Goal: Use online tool/utility: Use online tool/utility

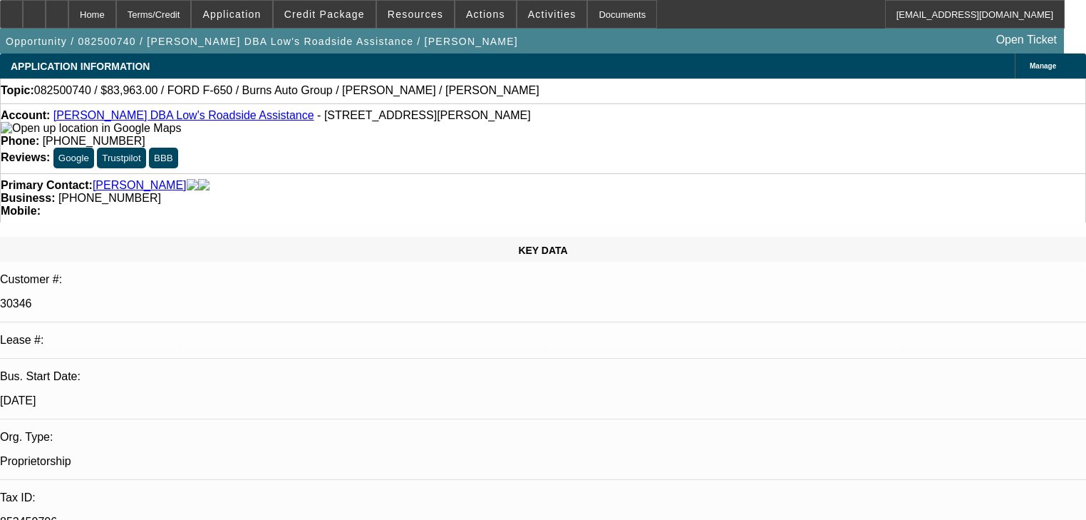
select select "0"
select select "6"
select select "0"
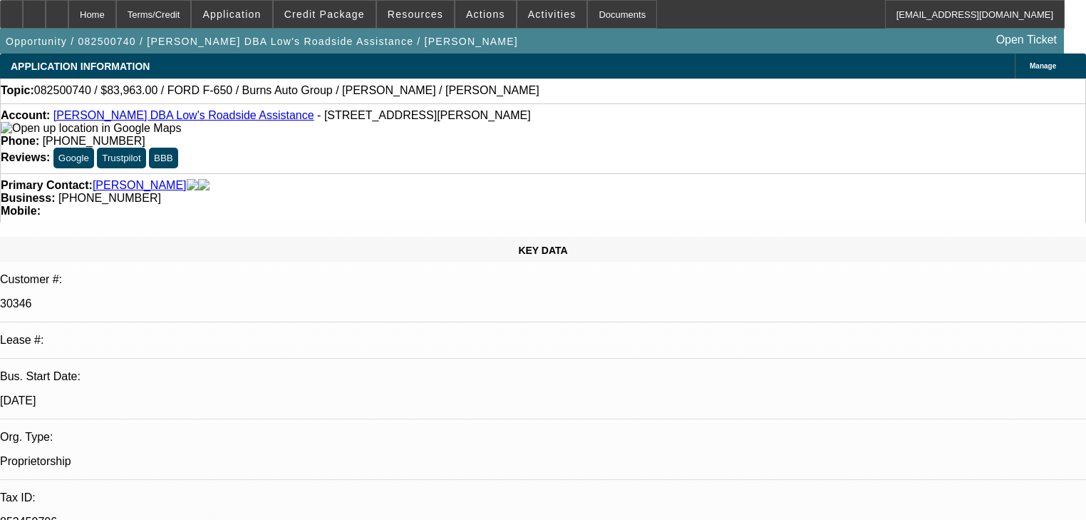
select select "0"
select select "6"
select select "0"
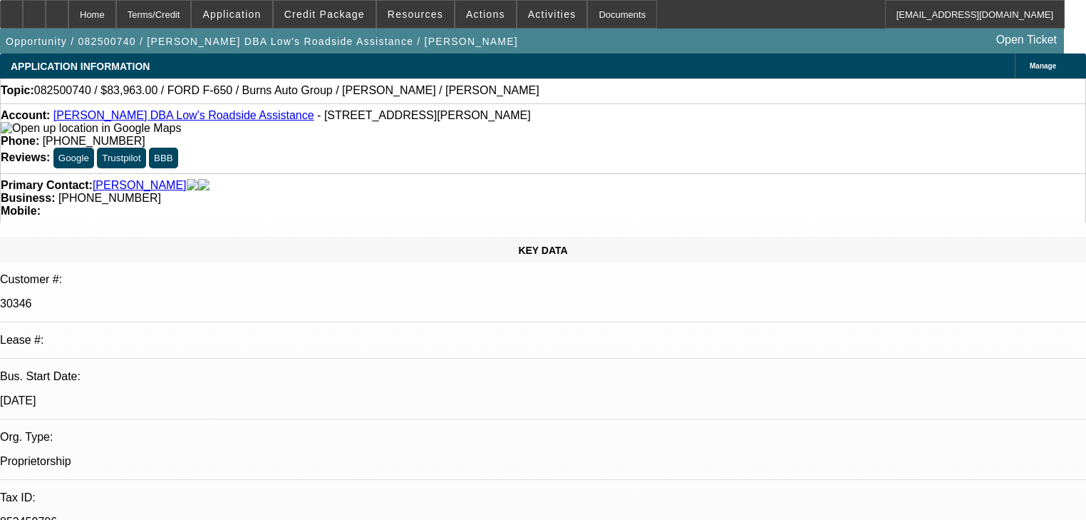
select select "0"
select select "6"
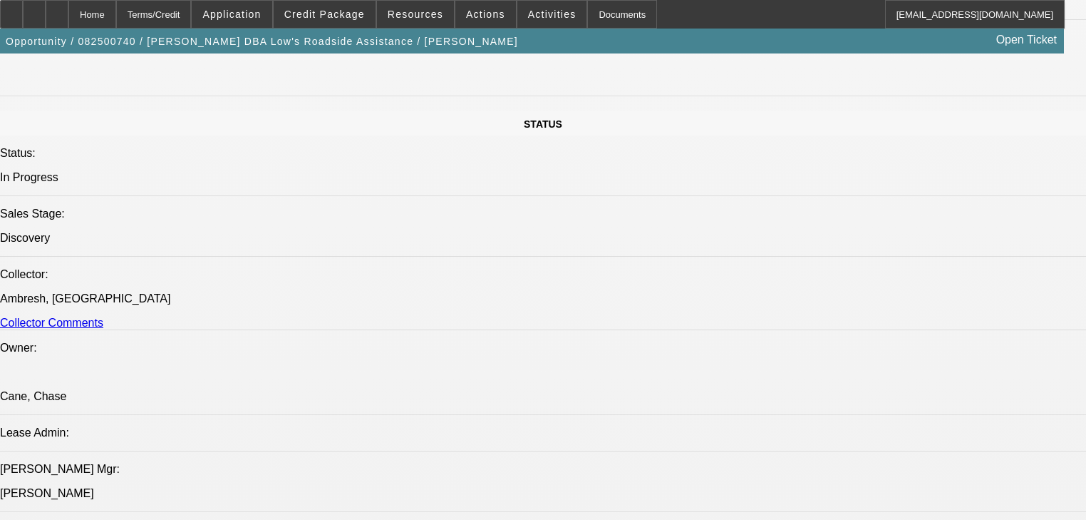
scroll to position [1711, 0]
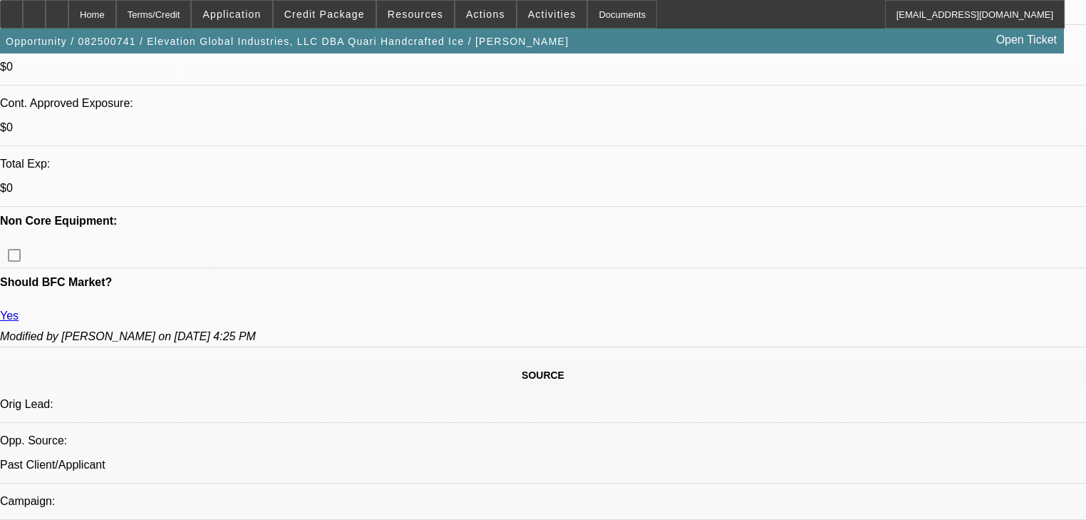
select select "0"
select select "6"
select select "0"
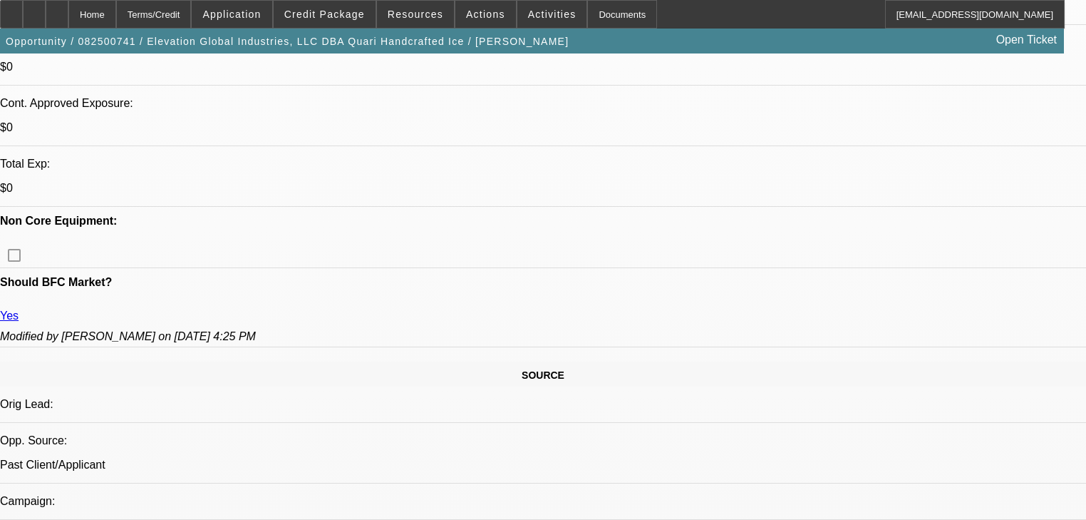
select select "0"
select select "6"
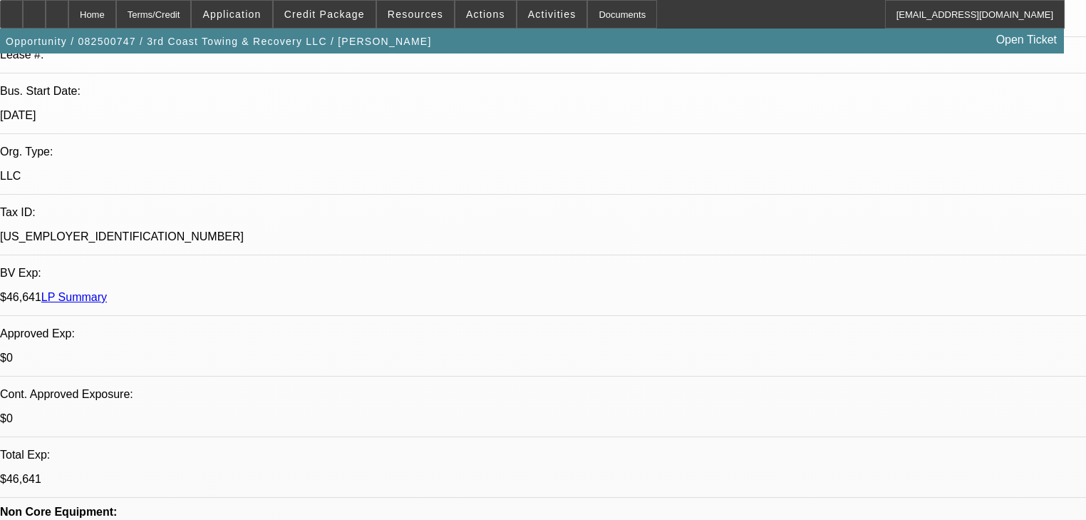
select select "0"
select select "2"
select select "0.1"
select select "4"
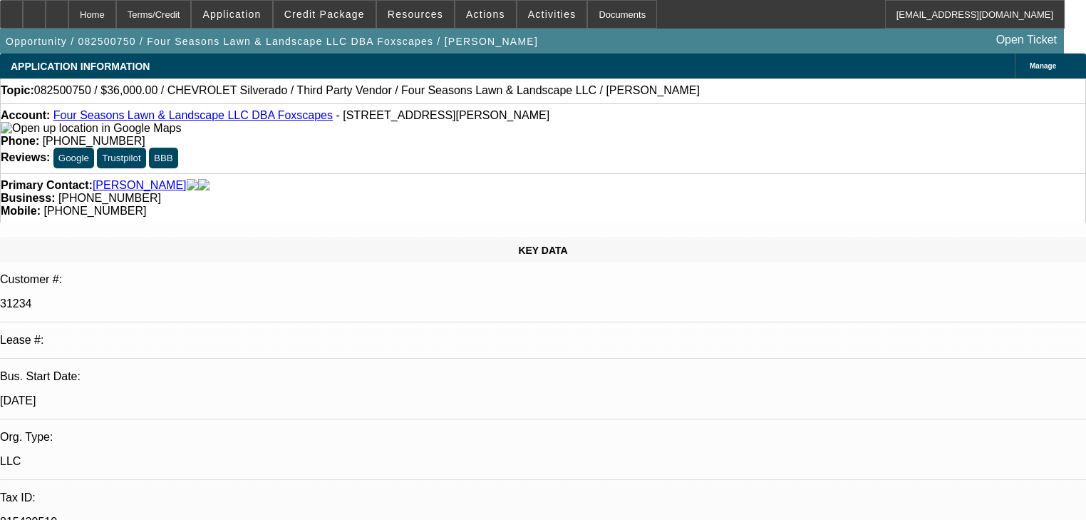
select select "0"
select select "1"
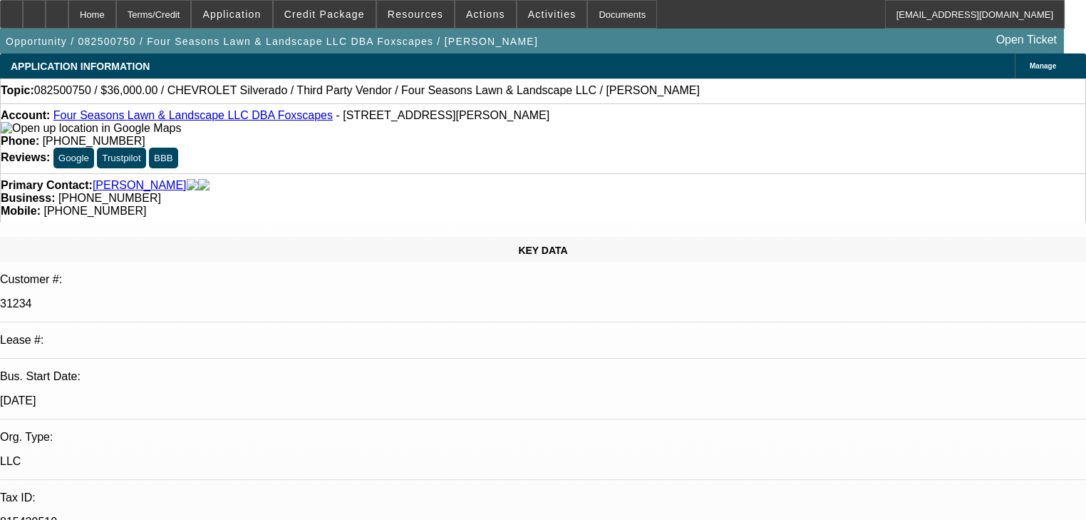
select select "6"
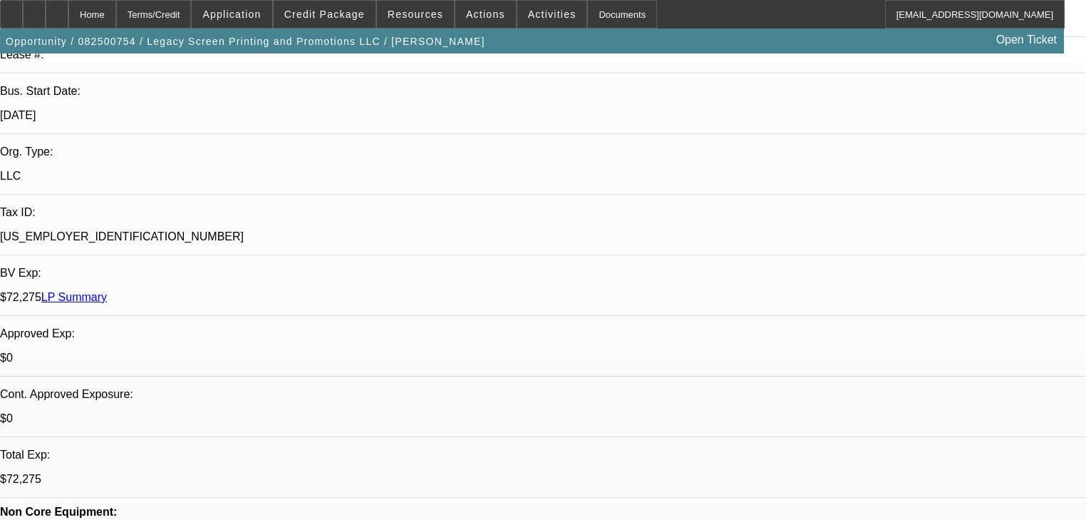
select select "0"
select select "2"
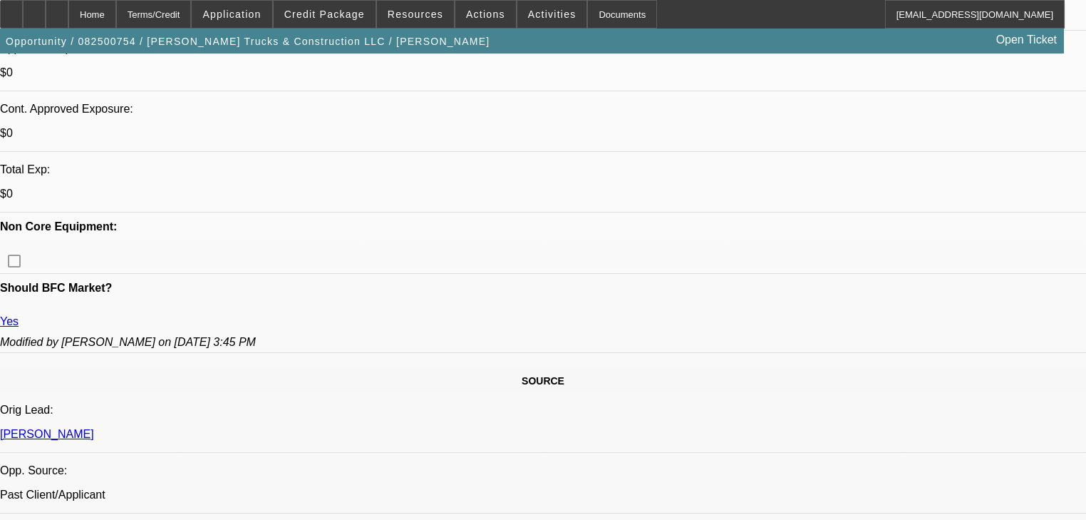
select select "0"
select select "2"
select select "0.1"
select select "4"
